Goal: Information Seeking & Learning: Learn about a topic

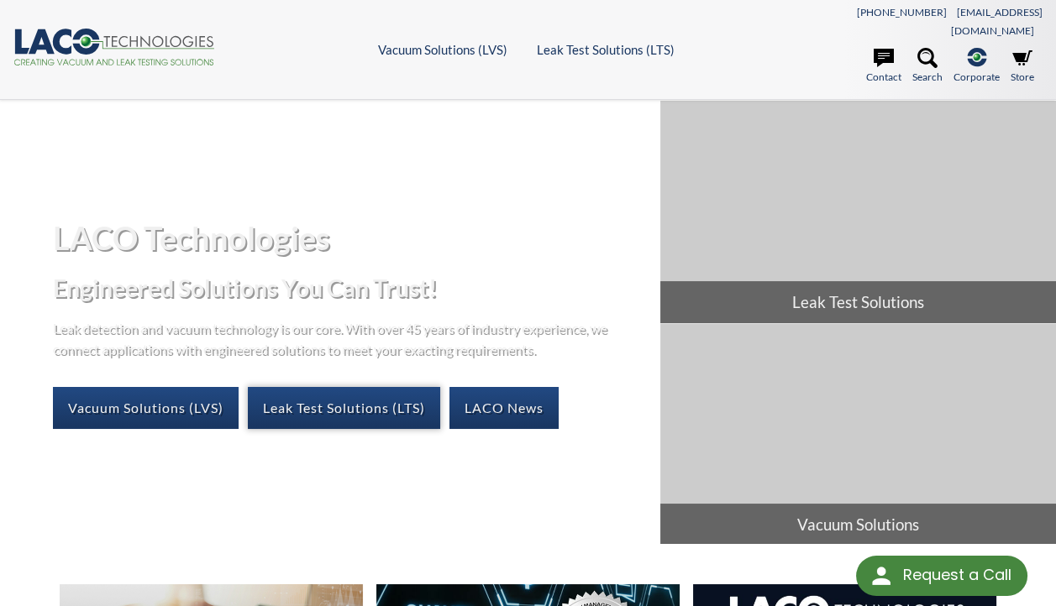
click at [359, 391] on link "Leak Test Solutions (LTS)" at bounding box center [344, 408] width 192 height 42
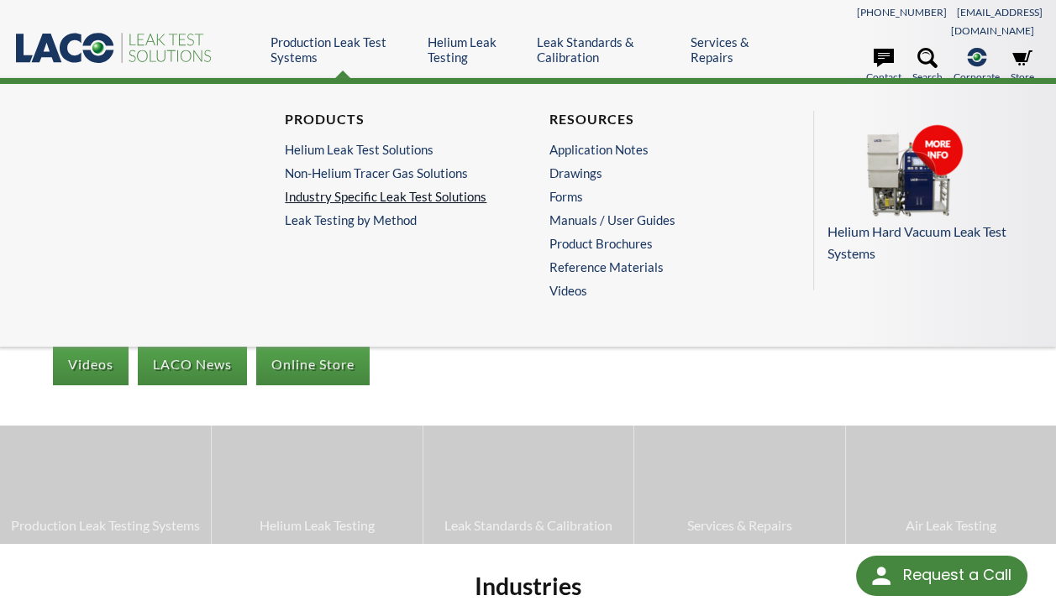
click at [349, 189] on link "Industry Specific Leak Test Solutions" at bounding box center [391, 196] width 213 height 15
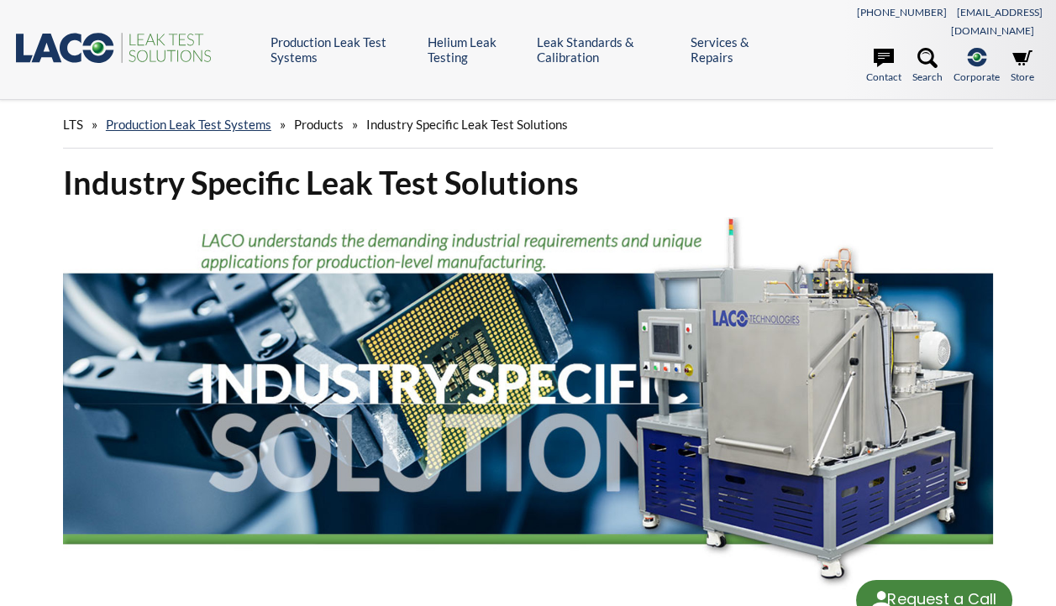
select select "Language Translate Widget"
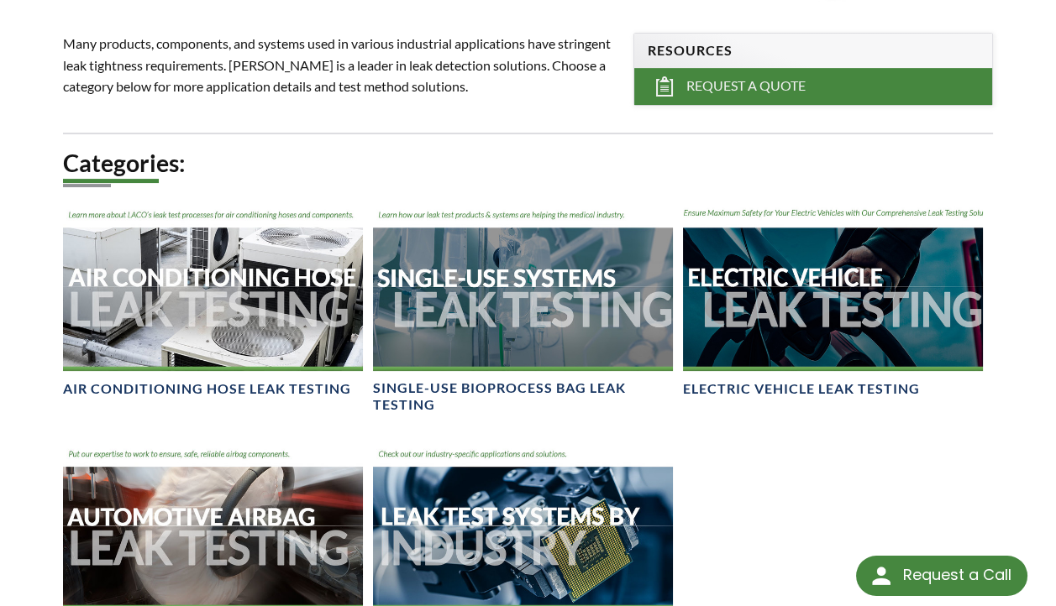
scroll to position [672, 0]
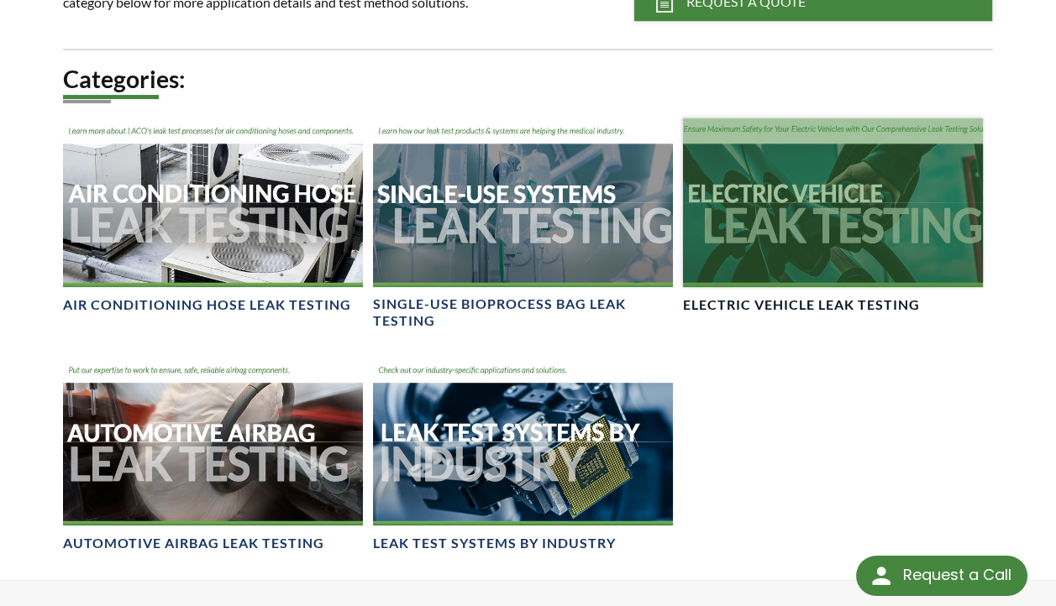
click at [794, 183] on div at bounding box center [833, 202] width 300 height 168
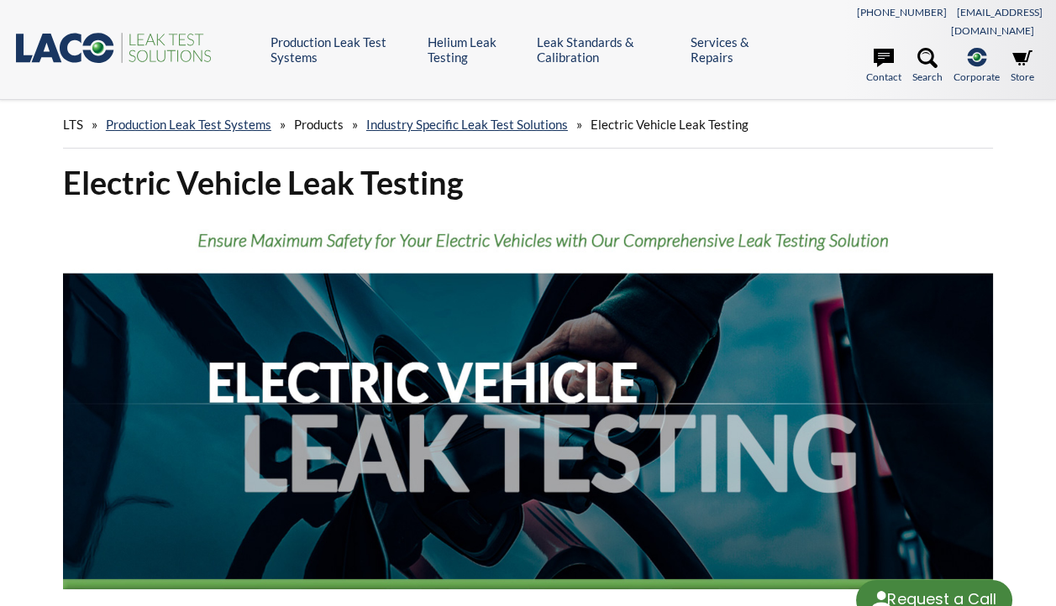
select select "Language Translate Widget"
